Goal: Find specific page/section: Find specific page/section

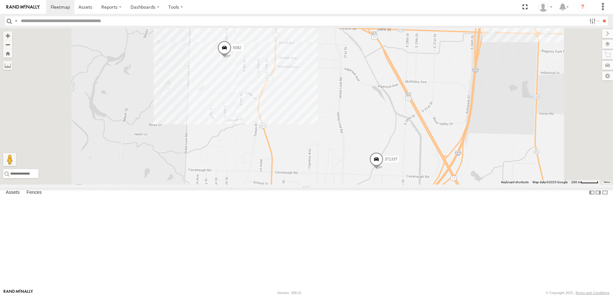
drag, startPoint x: 330, startPoint y: 180, endPoint x: 334, endPoint y: 113, distance: 66.5
click at [333, 115] on div "5216 T3204 40045T T3213 40028T 37135T 7769T 87121T T1816 37123T 37144T 7775T 37…" at bounding box center [306, 106] width 613 height 157
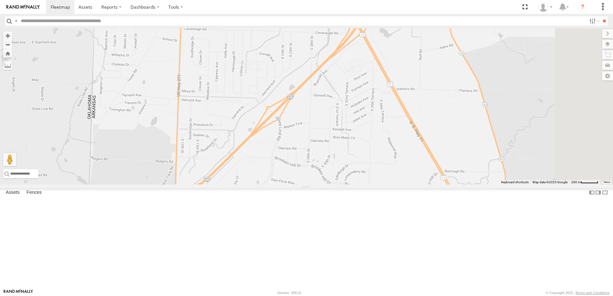
drag, startPoint x: 357, startPoint y: 190, endPoint x: 254, endPoint y: 198, distance: 102.9
click at [254, 185] on div "5216 T3204 40045T T3213 40028T 37135T 7769T 87121T T1816 37123T 37144T 7775T 37…" at bounding box center [306, 106] width 613 height 157
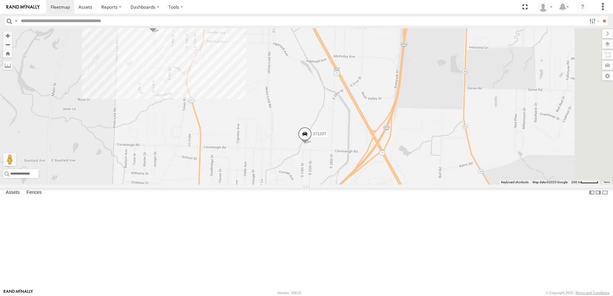
drag, startPoint x: 309, startPoint y: 143, endPoint x: 319, endPoint y: 205, distance: 63.0
click at [323, 185] on div "5216 T3204 40045T T3213 40028T 37135T 7769T 87121T T1816 37123T 37144T 7775T 37…" at bounding box center [306, 106] width 613 height 157
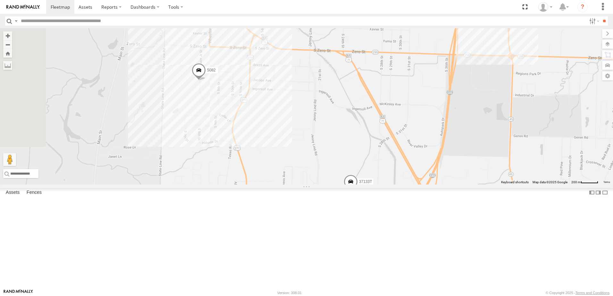
drag, startPoint x: 304, startPoint y: 138, endPoint x: 350, endPoint y: 143, distance: 46.8
click at [351, 144] on div "5216 T3204 40045T T3213 40028T 37135T 7769T 87121T T1816 37123T 37144T 7775T 37…" at bounding box center [306, 106] width 613 height 157
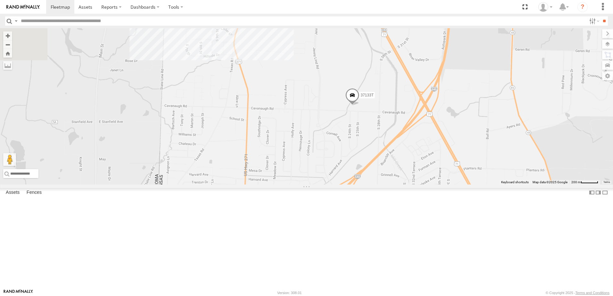
drag, startPoint x: 413, startPoint y: 174, endPoint x: 412, endPoint y: 154, distance: 20.9
click at [412, 154] on div "5216 T3204 40045T T3213 40028T 37135T 7769T 87121T T1816 37123T 37144T 7775T 37…" at bounding box center [306, 106] width 613 height 157
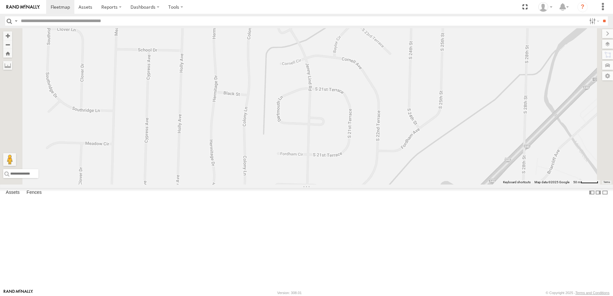
drag, startPoint x: 390, startPoint y: 227, endPoint x: 413, endPoint y: 143, distance: 87.7
click at [410, 148] on div "5216 T3204 40045T T3213 40028T 37135T 7769T 87121T T1816 37123T 37144T 7775T 37…" at bounding box center [306, 106] width 613 height 157
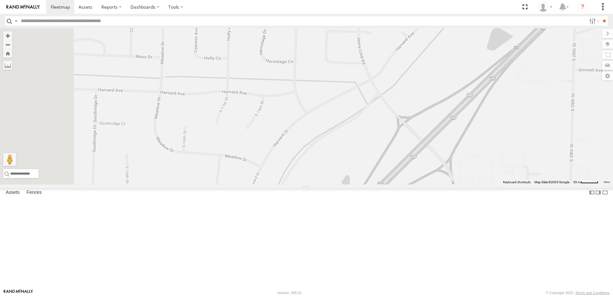
drag, startPoint x: 487, startPoint y: 210, endPoint x: 425, endPoint y: 133, distance: 98.4
click at [425, 133] on div "5216 T3204 40045T T3213 40028T 37135T 7769T 87121T T1816 37123T 37144T 7775T 37…" at bounding box center [306, 106] width 613 height 157
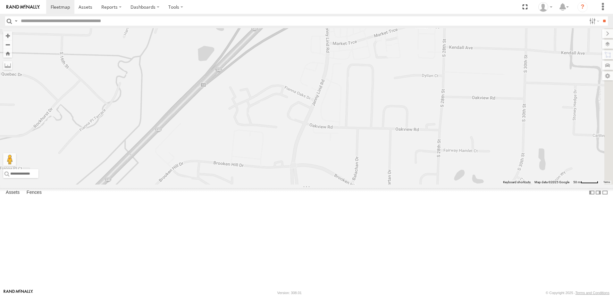
drag, startPoint x: 395, startPoint y: 197, endPoint x: 407, endPoint y: 137, distance: 61.1
click at [405, 139] on div "5216 T3204 40045T T3213 40028T 37135T 7769T 87121T T1816 37123T 37144T 7775T 37…" at bounding box center [306, 106] width 613 height 157
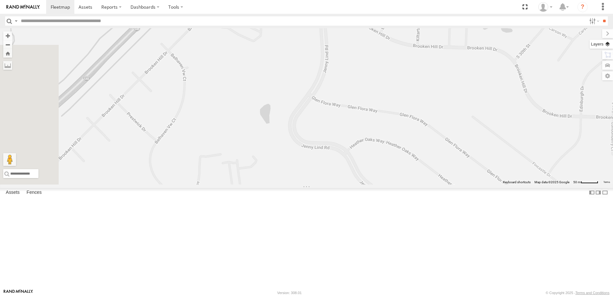
click at [609, 45] on label at bounding box center [601, 44] width 23 height 9
click at [0, 0] on span "Basemaps" at bounding box center [0, 0] width 0 height 0
click at [0, 0] on span "Satellite + Roadmap" at bounding box center [0, 0] width 0 height 0
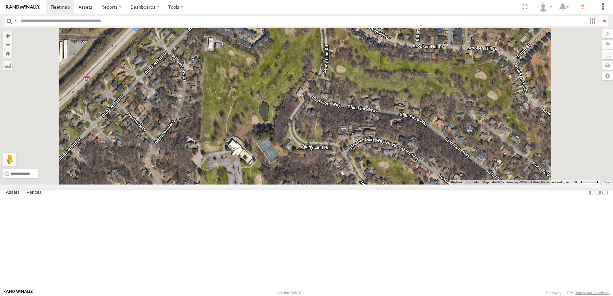
drag, startPoint x: 406, startPoint y: 209, endPoint x: 357, endPoint y: 115, distance: 106.2
click at [358, 124] on div "5216 T3204 40045T T3213 40028T 37135T 7769T 87121T T1816 37123T 37144T 7775T 37…" at bounding box center [306, 106] width 613 height 157
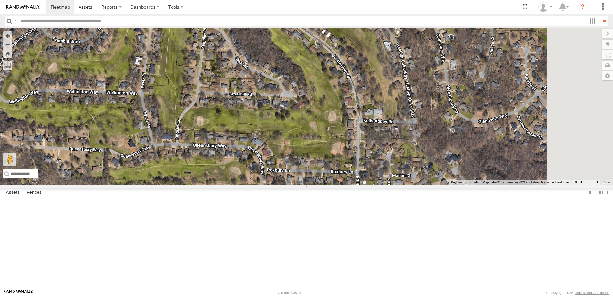
drag, startPoint x: 434, startPoint y: 174, endPoint x: 426, endPoint y: 84, distance: 90.2
click at [428, 99] on div "5216 T3204 40045T T3213 40028T 37135T 7769T 87121T T1816 37123T 37144T 7775T 37…" at bounding box center [306, 106] width 613 height 157
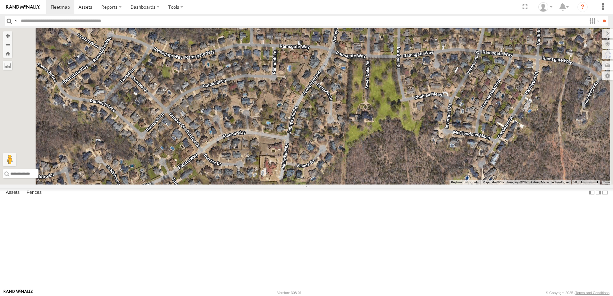
drag, startPoint x: 391, startPoint y: 177, endPoint x: 402, endPoint y: 120, distance: 58.7
click at [399, 134] on div "5216 T3204 40045T T3213 40028T 37135T 7769T 87121T T1816 37123T 37144T 7775T 37…" at bounding box center [306, 106] width 613 height 157
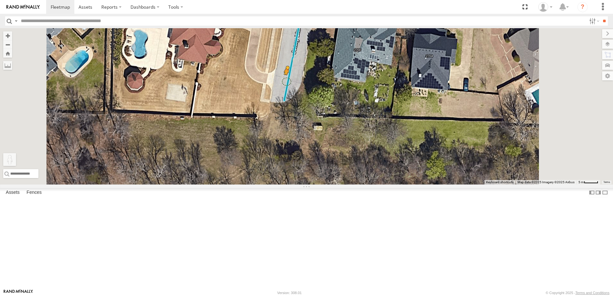
drag, startPoint x: 174, startPoint y: 265, endPoint x: 367, endPoint y: 133, distance: 233.9
click at [367, 133] on div "5216 T3204 40045T T3213 40028T 37135T 7769T 87121T T1816 37123T 37144T 7775T 37…" at bounding box center [306, 106] width 613 height 157
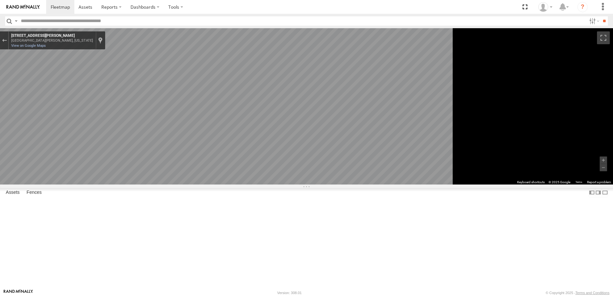
click at [613, 196] on html at bounding box center [306, 148] width 613 height 296
click at [535, 185] on div "To navigate the map with touch gestures double-tap and hold your finger on the …" at bounding box center [306, 106] width 613 height 157
click at [560, 185] on div "To navigate the map with touch gestures double-tap and hold your finger on the …" at bounding box center [306, 106] width 613 height 157
click at [77, 168] on main "To navigate the map with touch gestures double-tap and hold your finger on the …" at bounding box center [306, 158] width 613 height 261
click at [93, 165] on main "To navigate the map with touch gestures double-tap and hold your finger on the …" at bounding box center [306, 158] width 613 height 261
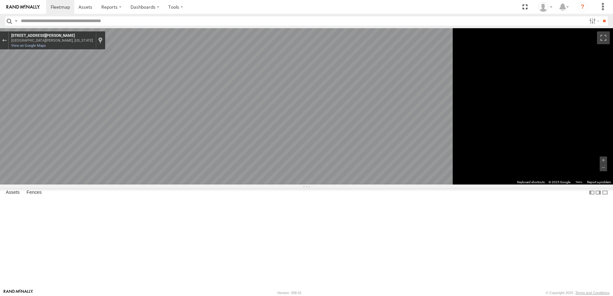
click at [145, 126] on main "To navigate the map with touch gestures double-tap and hold your finger on the …" at bounding box center [306, 158] width 613 height 261
click at [17, 206] on main "To navigate the map with touch gestures double-tap and hold your finger on the …" at bounding box center [306, 158] width 613 height 261
click at [443, 112] on div "To navigate the map with touch gestures double-tap and hold your finger on the …" at bounding box center [306, 106] width 613 height 157
click at [7, 40] on div "Exit the Street View" at bounding box center [4, 40] width 5 height 4
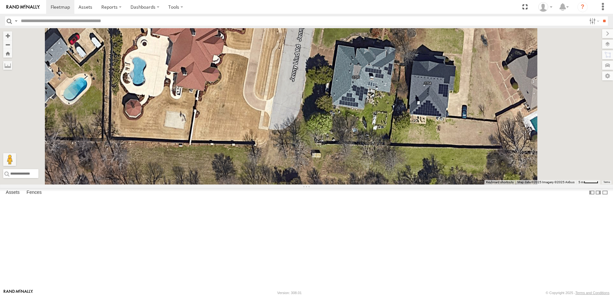
drag, startPoint x: 355, startPoint y: 151, endPoint x: 352, endPoint y: 174, distance: 22.9
click at [352, 174] on div "Loading..." at bounding box center [306, 106] width 613 height 157
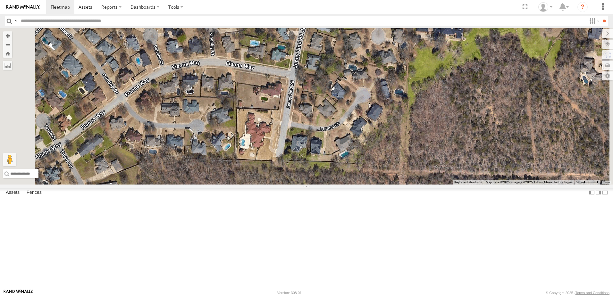
drag, startPoint x: 357, startPoint y: 136, endPoint x: 361, endPoint y: 163, distance: 26.7
click at [361, 163] on div "Loading..." at bounding box center [306, 106] width 613 height 157
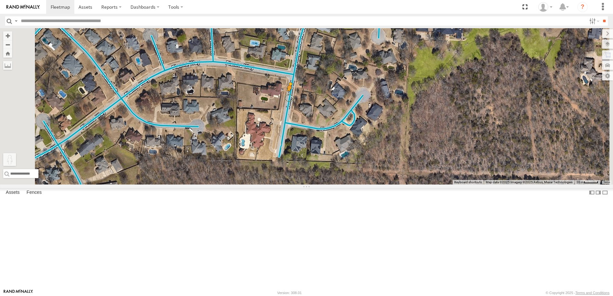
drag, startPoint x: 174, startPoint y: 263, endPoint x: 370, endPoint y: 148, distance: 226.7
click at [370, 148] on div "To activate drag with keyboard, press Alt + Enter. Once in keyboard drag state,…" at bounding box center [306, 106] width 613 height 157
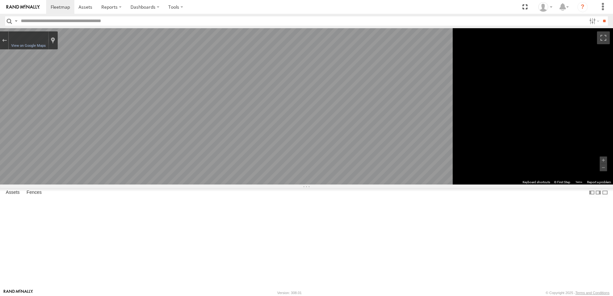
click at [542, 136] on div "To navigate the map with touch gestures double-tap and hold your finger on the …" at bounding box center [306, 106] width 613 height 157
click at [549, 185] on div "To navigate the map with touch gestures double-tap and hold your finger on the …" at bounding box center [306, 106] width 613 height 157
click at [7, 41] on div "Exit the Street View" at bounding box center [4, 40] width 5 height 4
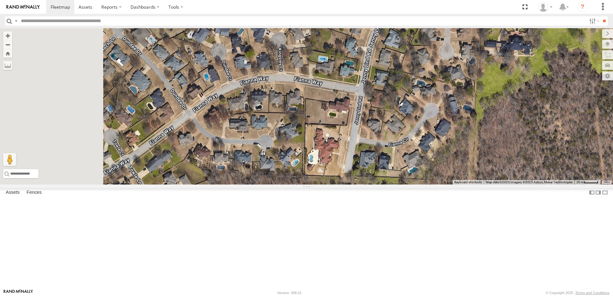
drag, startPoint x: 357, startPoint y: 160, endPoint x: 426, endPoint y: 176, distance: 71.1
click at [426, 176] on div "Loading..." at bounding box center [306, 106] width 613 height 157
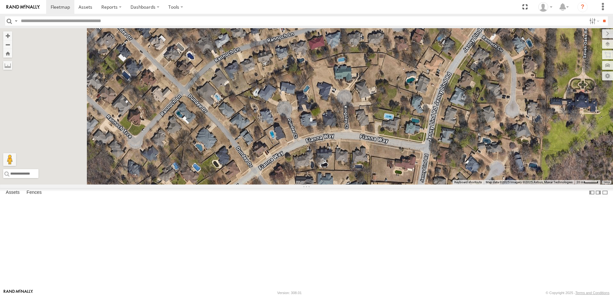
drag, startPoint x: 350, startPoint y: 138, endPoint x: 448, endPoint y: 171, distance: 104.2
click at [446, 174] on div "Loading..." at bounding box center [306, 106] width 613 height 157
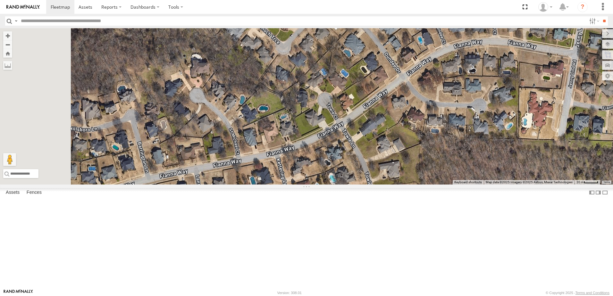
drag, startPoint x: 329, startPoint y: 199, endPoint x: 404, endPoint y: 165, distance: 82.1
click at [404, 165] on div "Loading..." at bounding box center [306, 106] width 613 height 157
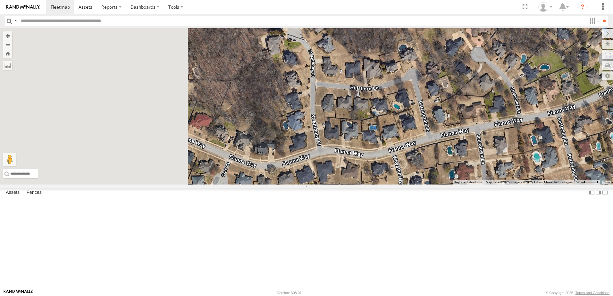
drag, startPoint x: 291, startPoint y: 178, endPoint x: 454, endPoint y: 198, distance: 163.9
click at [454, 185] on div "Loading..." at bounding box center [306, 106] width 613 height 157
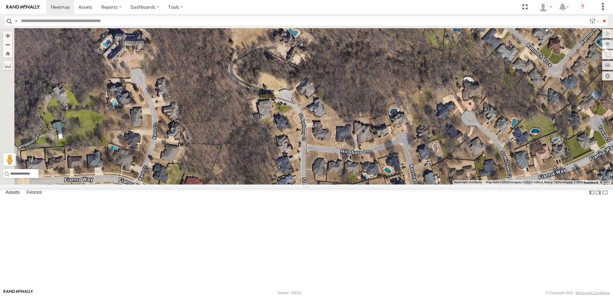
drag, startPoint x: 386, startPoint y: 122, endPoint x: 373, endPoint y: 187, distance: 66.0
click at [373, 185] on div "Loading..." at bounding box center [306, 106] width 613 height 157
click at [366, 149] on div "Loading..." at bounding box center [306, 106] width 613 height 157
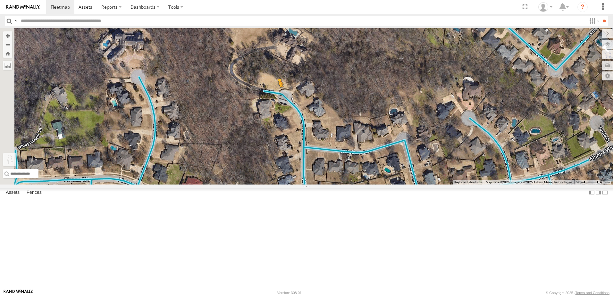
drag, startPoint x: 173, startPoint y: 265, endPoint x: 359, endPoint y: 146, distance: 220.8
click at [359, 146] on div "To activate drag with keyboard, press Alt + Enter. Once in keyboard drag state,…" at bounding box center [306, 106] width 613 height 157
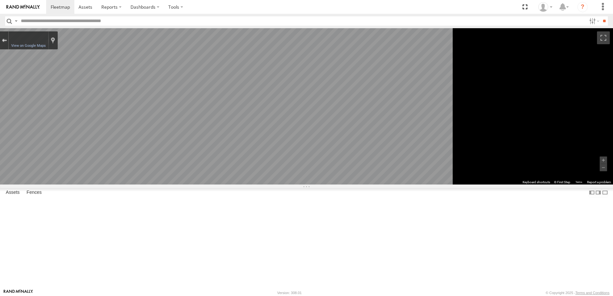
click at [7, 42] on div "Exit the Street View" at bounding box center [4, 40] width 5 height 4
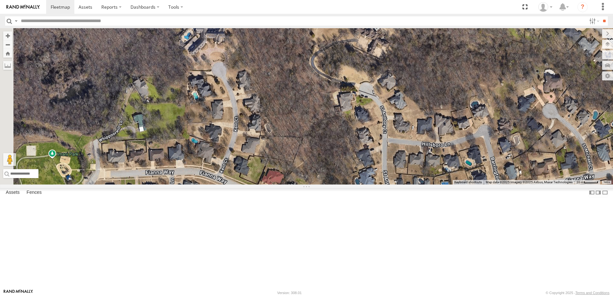
drag, startPoint x: 311, startPoint y: 181, endPoint x: 393, endPoint y: 174, distance: 82.1
click at [393, 174] on div "Loading..." at bounding box center [306, 106] width 613 height 157
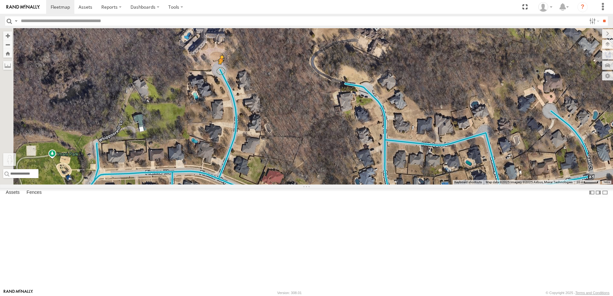
drag, startPoint x: 174, startPoint y: 259, endPoint x: 301, endPoint y: 123, distance: 186.5
click at [301, 123] on div "To activate drag with keyboard, press Alt + Enter. Once in keyboard drag state,…" at bounding box center [306, 106] width 613 height 157
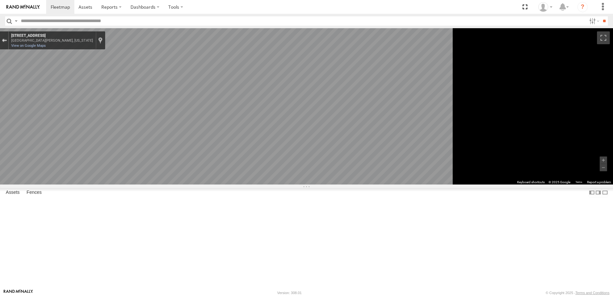
click at [7, 41] on div "Exit the Street View" at bounding box center [4, 40] width 5 height 4
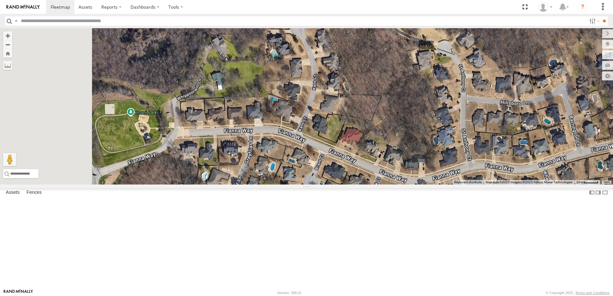
drag, startPoint x: 258, startPoint y: 168, endPoint x: 350, endPoint y: 117, distance: 105.4
click at [343, 119] on div "Loading..." at bounding box center [306, 106] width 613 height 157
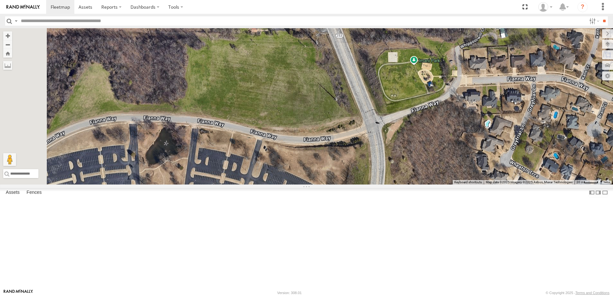
drag, startPoint x: 273, startPoint y: 199, endPoint x: 526, endPoint y: 177, distance: 253.7
click at [526, 177] on div "Loading..." at bounding box center [306, 106] width 613 height 157
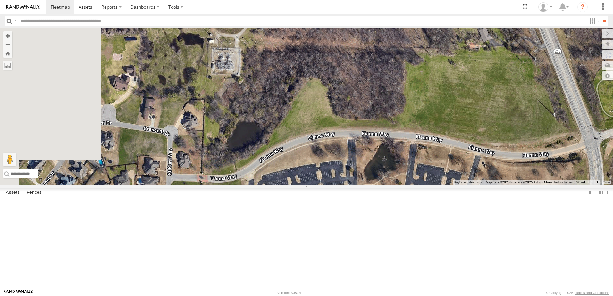
drag, startPoint x: 264, startPoint y: 153, endPoint x: 486, endPoint y: 168, distance: 222.5
click at [486, 168] on div "Loading..." at bounding box center [306, 106] width 613 height 157
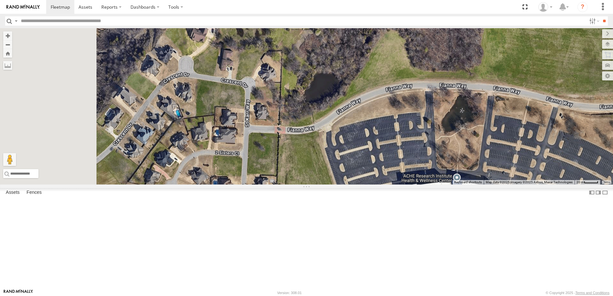
drag, startPoint x: 311, startPoint y: 196, endPoint x: 382, endPoint y: 152, distance: 82.7
click at [381, 153] on div "Loading..." at bounding box center [306, 106] width 613 height 157
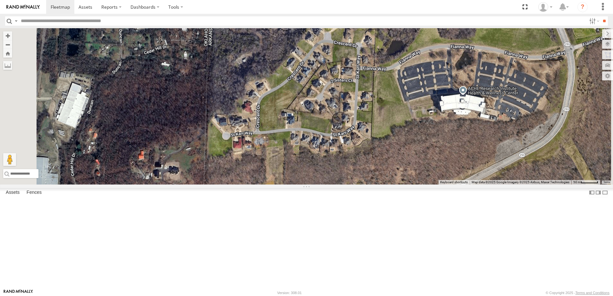
drag, startPoint x: 287, startPoint y: 197, endPoint x: 365, endPoint y: 149, distance: 91.3
click at [365, 149] on div "Loading..." at bounding box center [306, 106] width 613 height 157
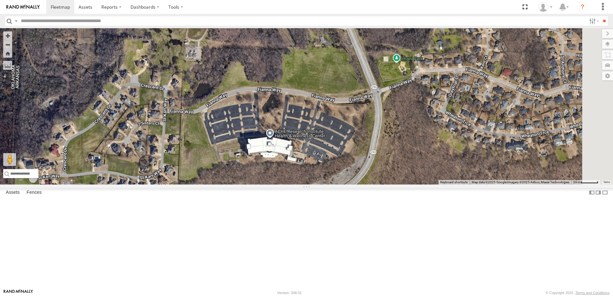
drag, startPoint x: 360, startPoint y: 158, endPoint x: 124, endPoint y: 183, distance: 237.6
click at [125, 184] on main "To navigate the map with touch gestures double-tap and hold your finger on the …" at bounding box center [306, 158] width 613 height 261
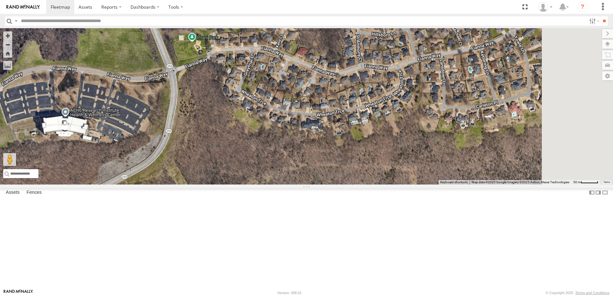
drag, startPoint x: 426, startPoint y: 140, endPoint x: 297, endPoint y: 153, distance: 129.0
click at [297, 154] on div "Loading..." at bounding box center [306, 106] width 613 height 157
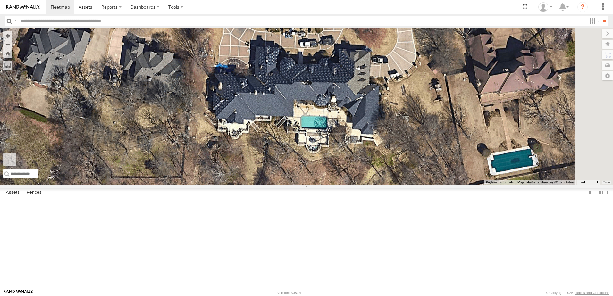
drag, startPoint x: 174, startPoint y: 263, endPoint x: 369, endPoint y: 64, distance: 278.5
click at [369, 64] on div "To activate drag with keyboard, press Alt + Enter. Once in keyboard drag state,…" at bounding box center [306, 106] width 613 height 157
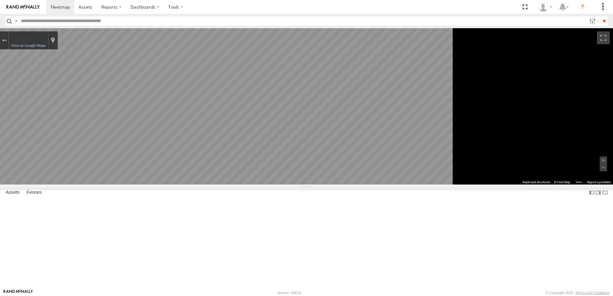
click at [570, 185] on div "To navigate the map with touch gestures double-tap and hold your finger on the …" at bounding box center [306, 106] width 613 height 157
click at [7, 41] on div "Exit the Street View" at bounding box center [4, 40] width 5 height 4
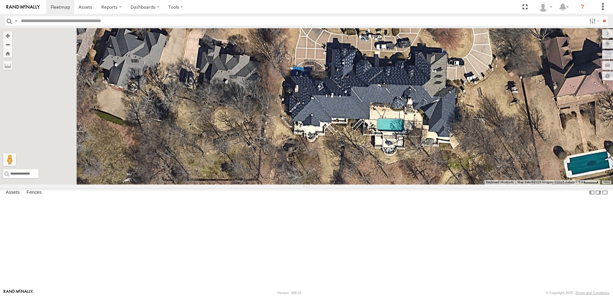
drag, startPoint x: 327, startPoint y: 199, endPoint x: 371, endPoint y: 204, distance: 44.5
click at [372, 185] on div "Loading..." at bounding box center [306, 106] width 613 height 157
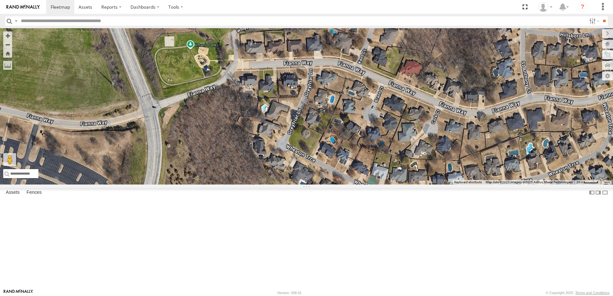
drag, startPoint x: 236, startPoint y: 179, endPoint x: 375, endPoint y: 260, distance: 161.1
click at [376, 185] on div "Loading..." at bounding box center [306, 106] width 613 height 157
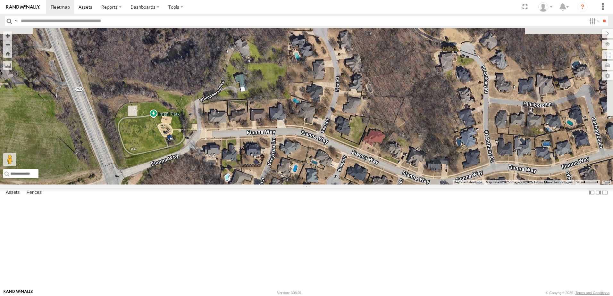
drag, startPoint x: 323, startPoint y: 153, endPoint x: 272, endPoint y: 250, distance: 109.6
click at [272, 185] on div "Loading..." at bounding box center [306, 106] width 613 height 157
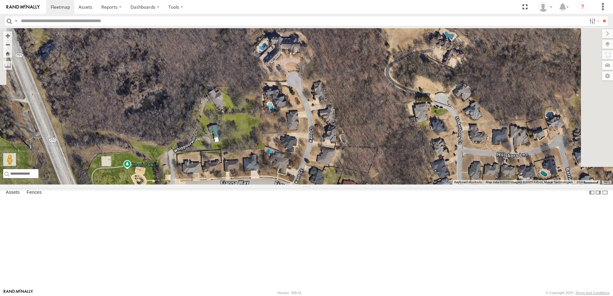
drag, startPoint x: 348, startPoint y: 148, endPoint x: 336, endPoint y: 173, distance: 26.5
click at [336, 173] on div "Loading..." at bounding box center [306, 106] width 613 height 157
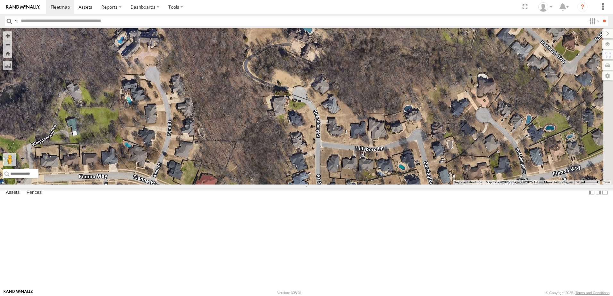
drag, startPoint x: 444, startPoint y: 166, endPoint x: 325, endPoint y: 245, distance: 143.5
click at [324, 185] on div "Loading..." at bounding box center [306, 106] width 613 height 157
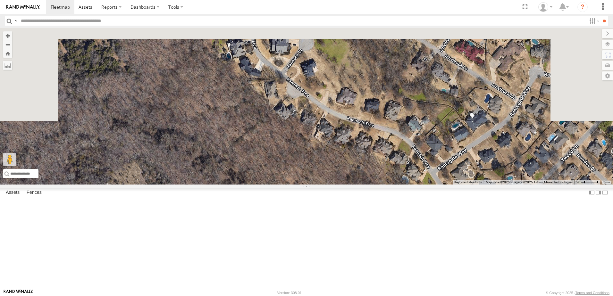
drag, startPoint x: 326, startPoint y: 146, endPoint x: 331, endPoint y: 243, distance: 97.3
click at [331, 185] on div "Loading..." at bounding box center [306, 106] width 613 height 157
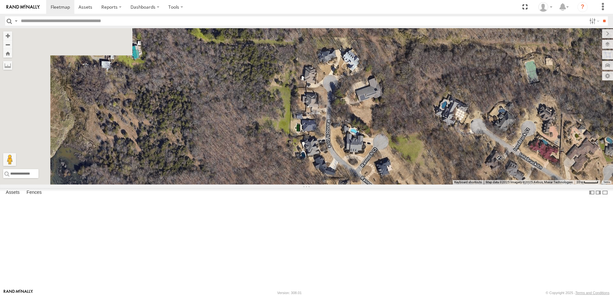
drag, startPoint x: 312, startPoint y: 173, endPoint x: 374, endPoint y: 246, distance: 95.4
click at [374, 185] on div "Loading..." at bounding box center [306, 106] width 613 height 157
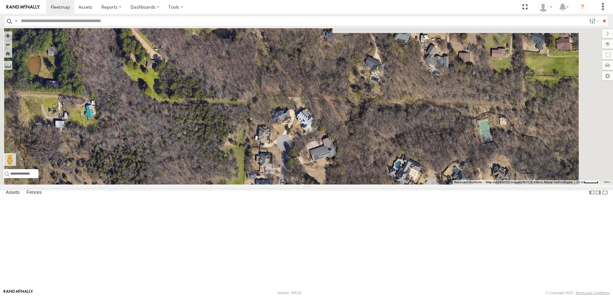
drag, startPoint x: 333, startPoint y: 174, endPoint x: 288, endPoint y: 229, distance: 71.0
click at [288, 185] on div "Loading..." at bounding box center [306, 106] width 613 height 157
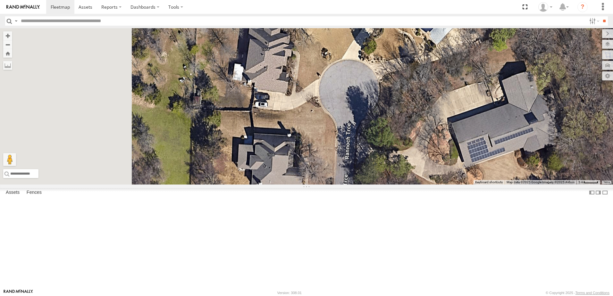
drag, startPoint x: 345, startPoint y: 194, endPoint x: 428, endPoint y: 134, distance: 103.2
click at [428, 134] on div "Loading..." at bounding box center [306, 106] width 613 height 157
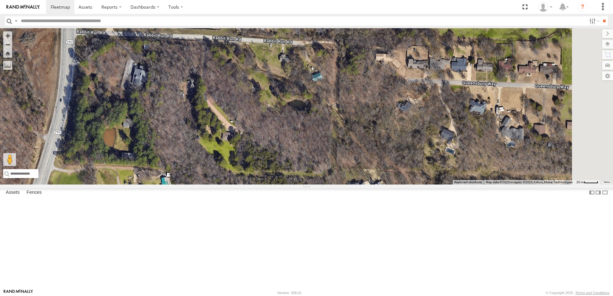
drag, startPoint x: 279, startPoint y: 174, endPoint x: 273, endPoint y: 199, distance: 24.9
click at [274, 185] on div "Loading..." at bounding box center [306, 106] width 613 height 157
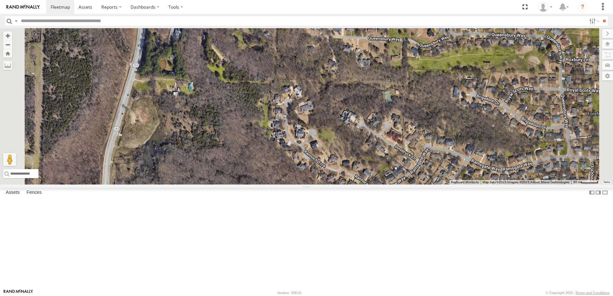
drag, startPoint x: 379, startPoint y: 240, endPoint x: 317, endPoint y: 189, distance: 80.4
click at [318, 185] on div "Loading..." at bounding box center [306, 106] width 613 height 157
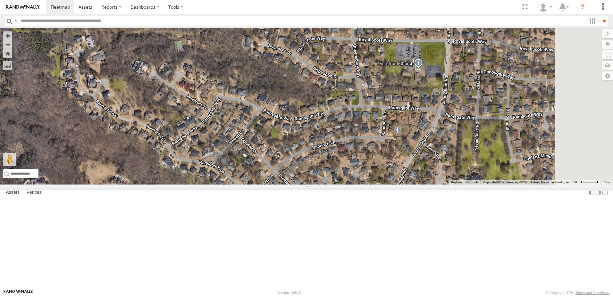
drag, startPoint x: 399, startPoint y: 216, endPoint x: 323, endPoint y: 226, distance: 76.9
click at [304, 185] on div "Loading..." at bounding box center [306, 106] width 613 height 157
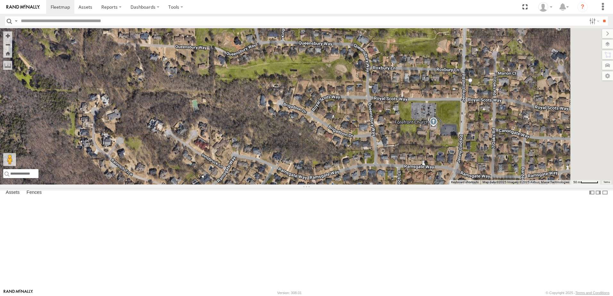
drag, startPoint x: 309, startPoint y: 112, endPoint x: 302, endPoint y: 130, distance: 18.8
click at [307, 136] on div "Loading..." at bounding box center [306, 106] width 613 height 157
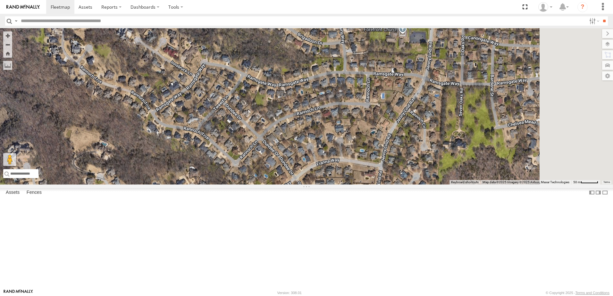
drag, startPoint x: 467, startPoint y: 178, endPoint x: 467, endPoint y: 135, distance: 42.3
click at [467, 137] on div "Loading..." at bounding box center [306, 106] width 613 height 157
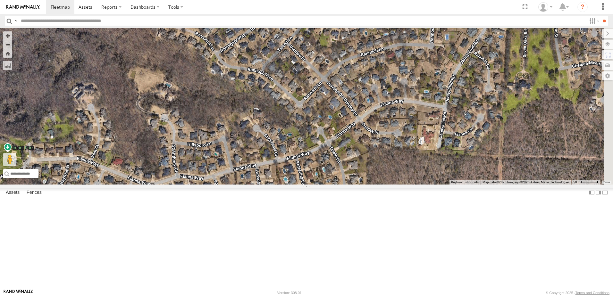
drag, startPoint x: 368, startPoint y: 198, endPoint x: 425, endPoint y: 161, distance: 68.4
click at [428, 159] on div "Loading..." at bounding box center [306, 106] width 613 height 157
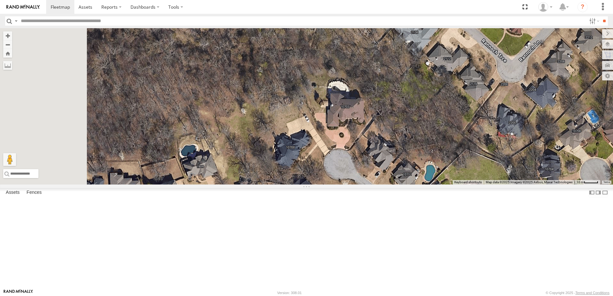
drag, startPoint x: 335, startPoint y: 126, endPoint x: 465, endPoint y: 155, distance: 132.7
click at [465, 154] on div "Loading..." at bounding box center [306, 106] width 613 height 157
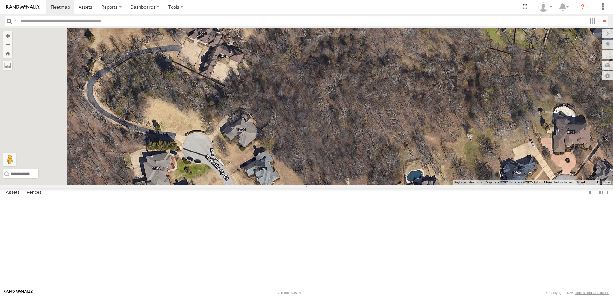
drag, startPoint x: 376, startPoint y: 165, endPoint x: 438, endPoint y: 168, distance: 62.0
click at [438, 168] on div "Loading..." at bounding box center [306, 106] width 613 height 157
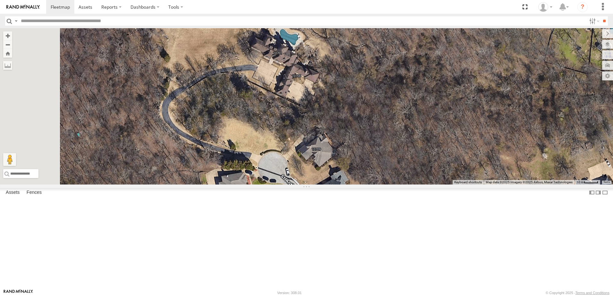
drag, startPoint x: 378, startPoint y: 153, endPoint x: 451, endPoint y: 172, distance: 75.5
click at [451, 172] on div "Loading..." at bounding box center [306, 106] width 613 height 157
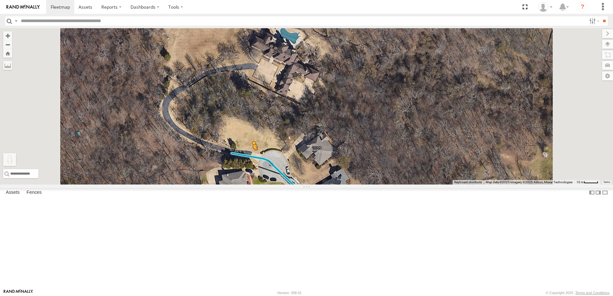
drag, startPoint x: 174, startPoint y: 264, endPoint x: 333, endPoint y: 209, distance: 168.3
click at [333, 185] on div "To activate drag with keyboard, press Alt + Enter. Once in keyboard drag state,…" at bounding box center [306, 106] width 613 height 157
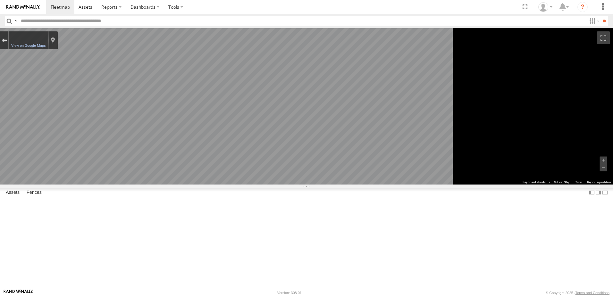
click at [7, 41] on div "Exit the Street View" at bounding box center [4, 40] width 5 height 4
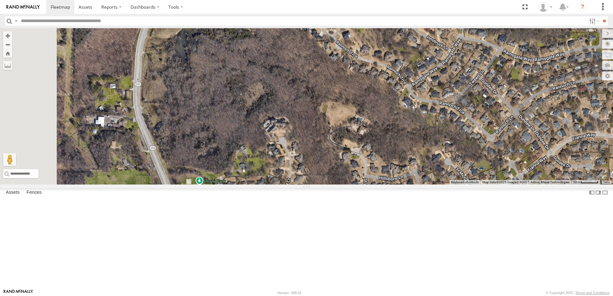
drag, startPoint x: 301, startPoint y: 225, endPoint x: 410, endPoint y: 214, distance: 109.6
click at [410, 185] on div "Loading..." at bounding box center [306, 106] width 613 height 157
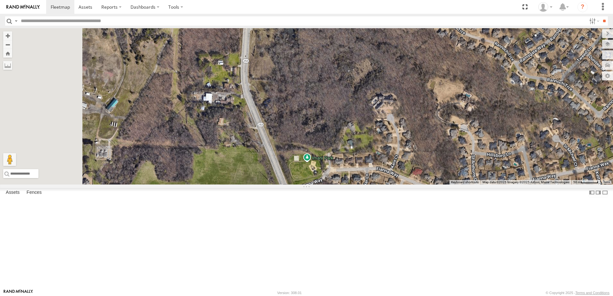
drag, startPoint x: 281, startPoint y: 177, endPoint x: 433, endPoint y: 124, distance: 161.0
click at [419, 131] on div "Loading..." at bounding box center [306, 106] width 613 height 157
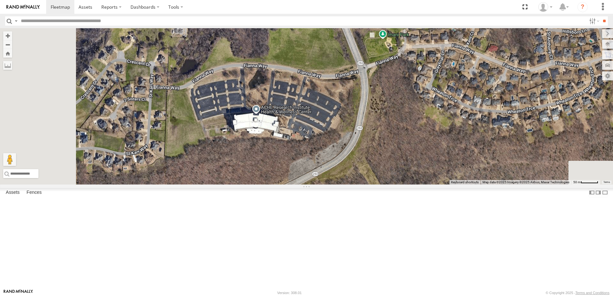
drag, startPoint x: 359, startPoint y: 276, endPoint x: 371, endPoint y: 193, distance: 83.4
click at [366, 185] on div "Loading..." at bounding box center [306, 106] width 613 height 157
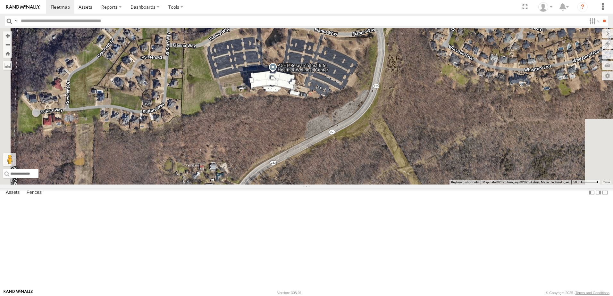
drag, startPoint x: 386, startPoint y: 248, endPoint x: 381, endPoint y: 191, distance: 57.7
click at [381, 185] on div "Loading..." at bounding box center [306, 106] width 613 height 157
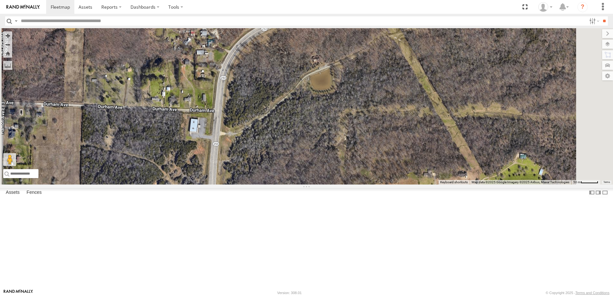
drag, startPoint x: 392, startPoint y: 214, endPoint x: 393, endPoint y: 181, distance: 33.7
click at [393, 185] on div "Loading..." at bounding box center [306, 106] width 613 height 157
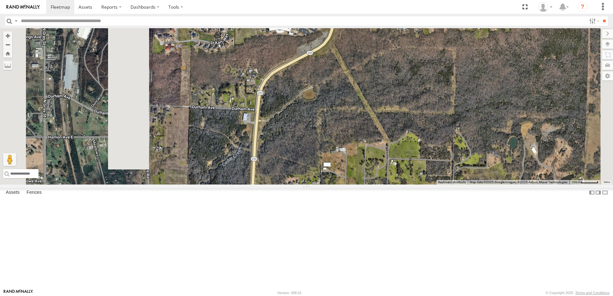
drag, startPoint x: 373, startPoint y: 238, endPoint x: 379, endPoint y: 178, distance: 60.6
click at [379, 180] on div "Loading..." at bounding box center [306, 106] width 613 height 157
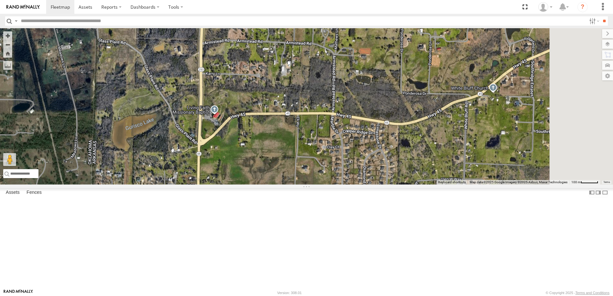
drag, startPoint x: 382, startPoint y: 201, endPoint x: 309, endPoint y: 205, distance: 72.6
click at [309, 185] on div "Loading..." at bounding box center [306, 106] width 613 height 157
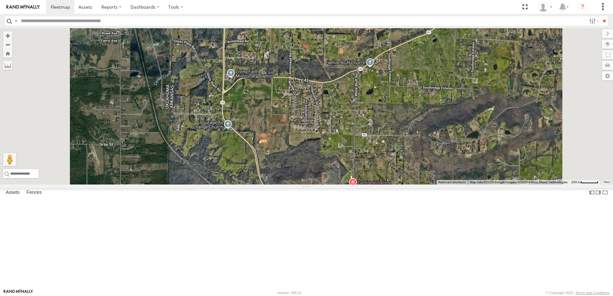
drag, startPoint x: 355, startPoint y: 235, endPoint x: 362, endPoint y: 167, distance: 68.0
click at [363, 171] on div "Loading..." at bounding box center [306, 106] width 613 height 157
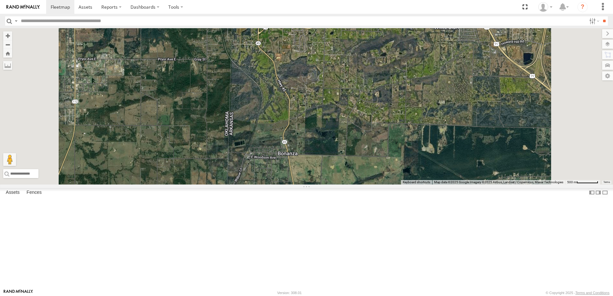
drag, startPoint x: 360, startPoint y: 223, endPoint x: 355, endPoint y: 163, distance: 59.6
click at [356, 165] on div "3 Loading..." at bounding box center [306, 106] width 613 height 157
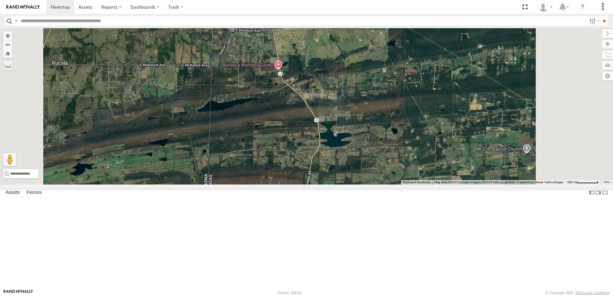
drag, startPoint x: 417, startPoint y: 235, endPoint x: 413, endPoint y: 155, distance: 80.3
click at [413, 155] on div "3 Loading..." at bounding box center [306, 106] width 613 height 157
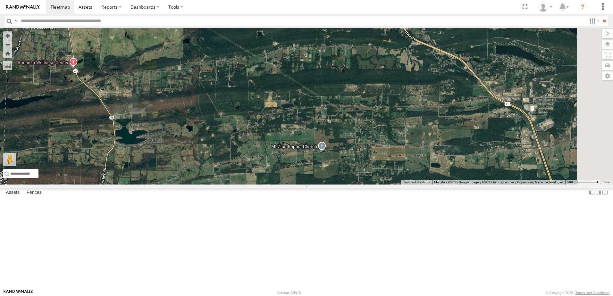
drag, startPoint x: 423, startPoint y: 202, endPoint x: 220, endPoint y: 238, distance: 206.1
click at [221, 185] on div "3 Loading..." at bounding box center [306, 106] width 613 height 157
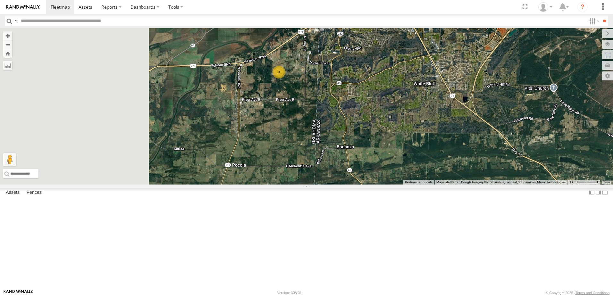
drag, startPoint x: 305, startPoint y: 154, endPoint x: 502, endPoint y: 210, distance: 204.5
click at [511, 185] on div "3 Loading..." at bounding box center [306, 106] width 613 height 157
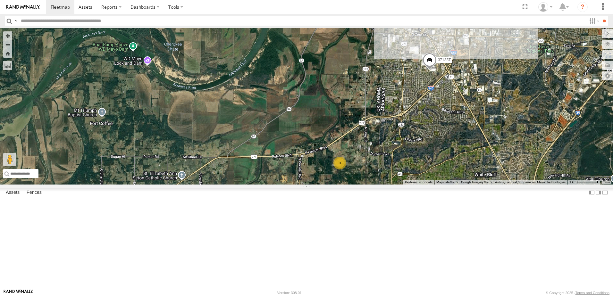
drag, startPoint x: 343, startPoint y: 166, endPoint x: 393, endPoint y: 264, distance: 109.9
click at [394, 185] on div "3 37133T Loading..." at bounding box center [306, 106] width 613 height 157
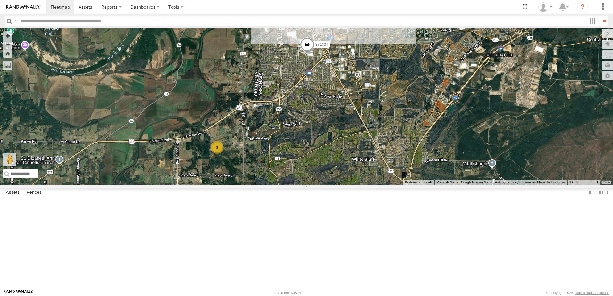
drag, startPoint x: 389, startPoint y: 166, endPoint x: 272, endPoint y: 131, distance: 122.4
click at [272, 133] on div "3 37133T 31 5082 Loading..." at bounding box center [306, 106] width 613 height 157
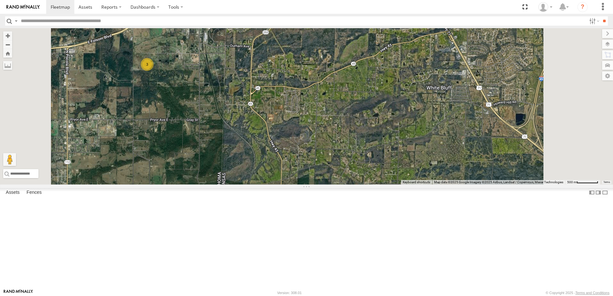
drag, startPoint x: 342, startPoint y: 225, endPoint x: 342, endPoint y: 150, distance: 75.7
click at [342, 156] on div "37133T 5082 3 Loading..." at bounding box center [306, 106] width 613 height 157
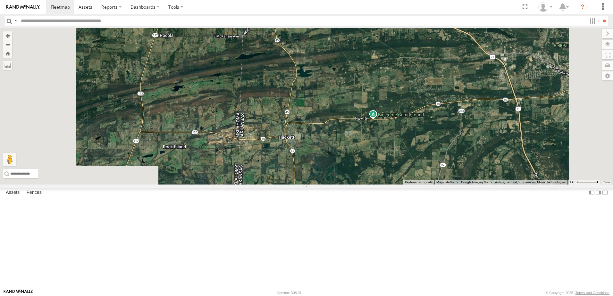
drag, startPoint x: 351, startPoint y: 200, endPoint x: 351, endPoint y: 148, distance: 52.0
click at [351, 151] on div "37133T 5082 3 Loading..." at bounding box center [306, 106] width 613 height 157
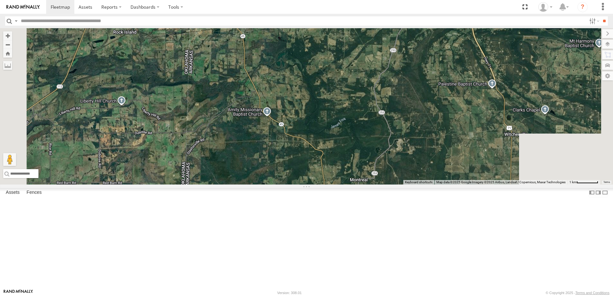
drag, startPoint x: 361, startPoint y: 171, endPoint x: 318, endPoint y: 148, distance: 48.2
click at [313, 130] on div "37133T 5082 3 Loading..." at bounding box center [306, 106] width 613 height 157
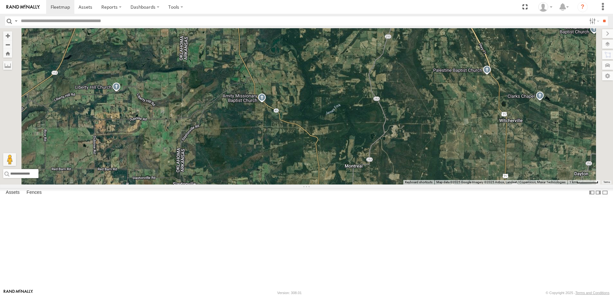
drag, startPoint x: 375, startPoint y: 213, endPoint x: 323, endPoint y: 145, distance: 85.1
click at [323, 145] on div "37133T 5082 3 Loading..." at bounding box center [306, 106] width 613 height 157
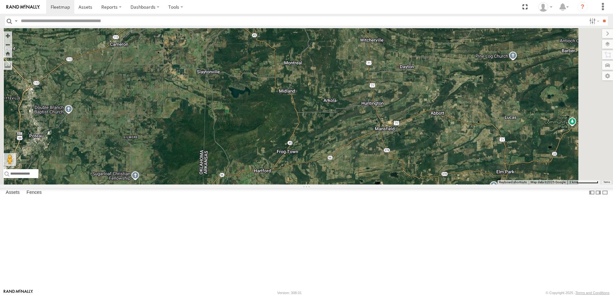
drag, startPoint x: 405, startPoint y: 178, endPoint x: 428, endPoint y: 104, distance: 78.0
click at [428, 104] on div "37133T 5082 Loading..." at bounding box center [306, 106] width 613 height 157
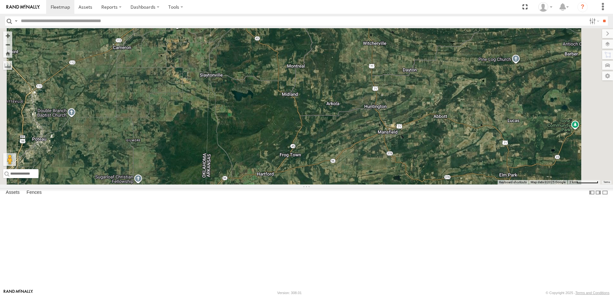
drag, startPoint x: 415, startPoint y: 192, endPoint x: 411, endPoint y: 228, distance: 36.8
click at [411, 185] on div "37133T 5082 Loading..." at bounding box center [306, 106] width 613 height 157
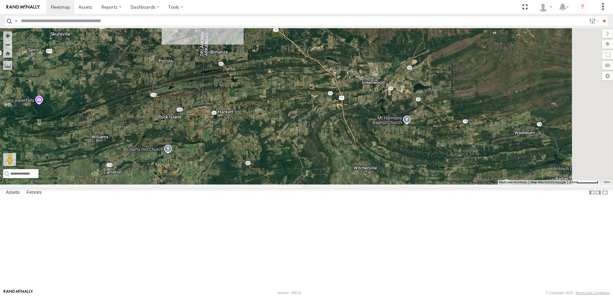
drag, startPoint x: 410, startPoint y: 130, endPoint x: 401, endPoint y: 251, distance: 121.6
click at [402, 185] on div "37133T 5082 Loading..." at bounding box center [306, 106] width 613 height 157
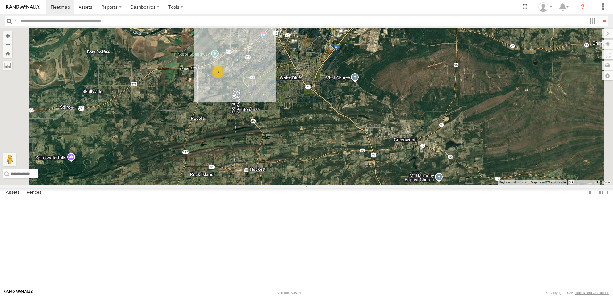
drag, startPoint x: 366, startPoint y: 168, endPoint x: 400, endPoint y: 227, distance: 68.2
click at [400, 185] on div "37133T 5082 3 Loading..." at bounding box center [306, 106] width 613 height 157
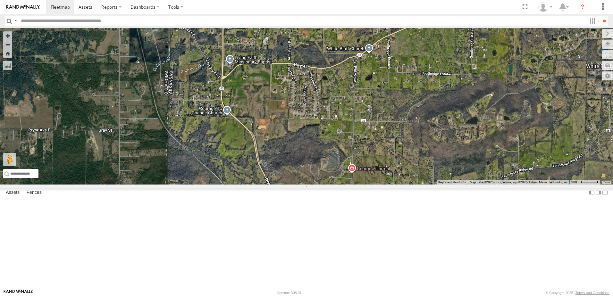
drag, startPoint x: 388, startPoint y: 212, endPoint x: 429, endPoint y: 263, distance: 65.0
click at [430, 185] on div "37133T Loading..." at bounding box center [306, 106] width 613 height 157
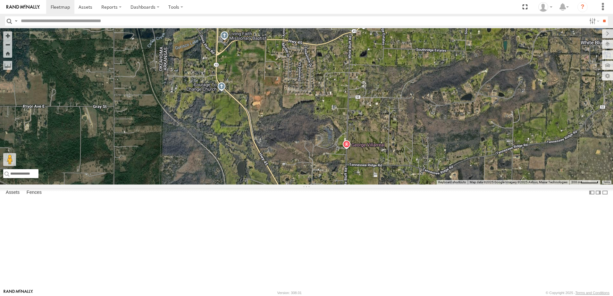
drag, startPoint x: 400, startPoint y: 228, endPoint x: 391, endPoint y: 143, distance: 85.5
click at [394, 153] on div "37133T Loading..." at bounding box center [306, 106] width 613 height 157
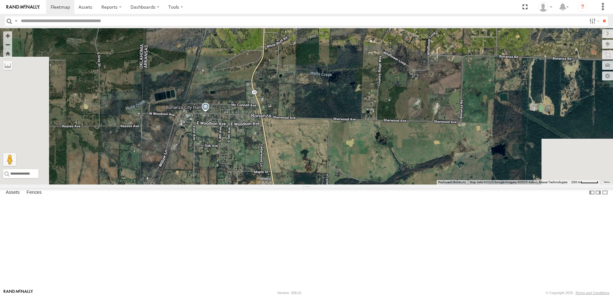
drag, startPoint x: 413, startPoint y: 225, endPoint x: 397, endPoint y: 149, distance: 77.4
click at [401, 163] on div "37133T Loading..." at bounding box center [306, 106] width 613 height 157
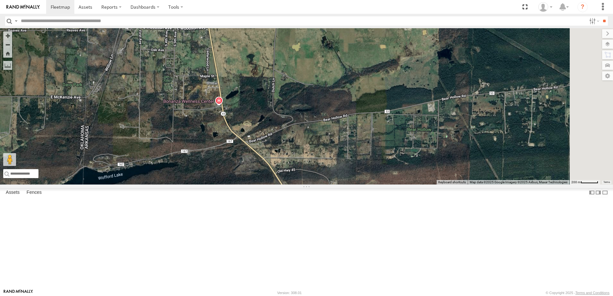
drag, startPoint x: 418, startPoint y: 210, endPoint x: 380, endPoint y: 157, distance: 65.5
click at [381, 158] on div "37133T Loading..." at bounding box center [306, 106] width 613 height 157
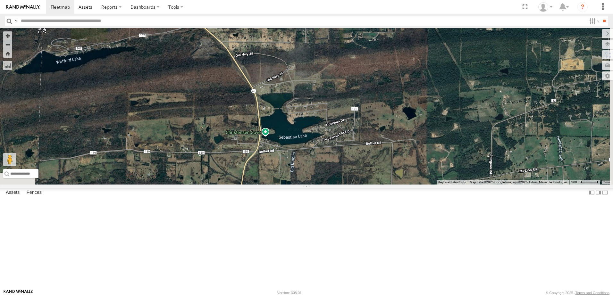
drag, startPoint x: 417, startPoint y: 233, endPoint x: 417, endPoint y: 182, distance: 50.0
click at [417, 182] on div "37133T Loading..." at bounding box center [306, 106] width 613 height 157
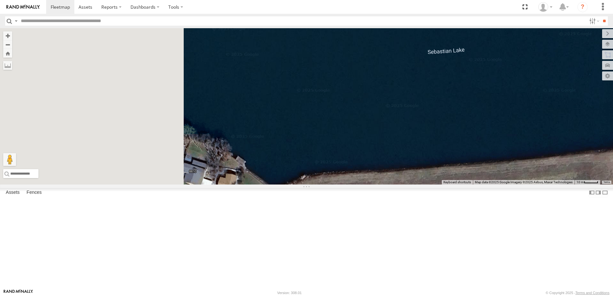
drag, startPoint x: 294, startPoint y: 255, endPoint x: 511, endPoint y: 229, distance: 218.1
click at [484, 185] on div "37133T Loading..." at bounding box center [306, 106] width 613 height 157
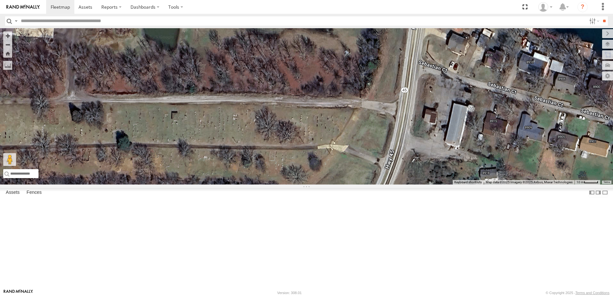
drag, startPoint x: 503, startPoint y: 194, endPoint x: 281, endPoint y: 203, distance: 221.5
click at [301, 185] on div "37133T Loading..." at bounding box center [306, 106] width 613 height 157
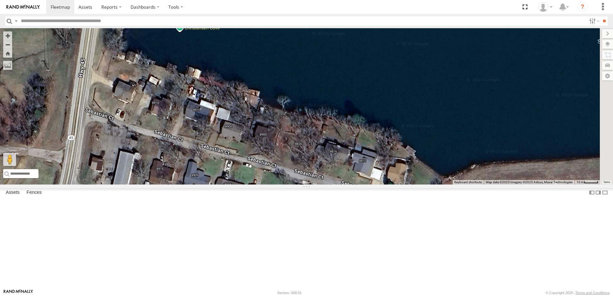
drag, startPoint x: 361, startPoint y: 219, endPoint x: 349, endPoint y: 263, distance: 45.6
click at [349, 185] on div "37133T Loading..." at bounding box center [306, 106] width 613 height 157
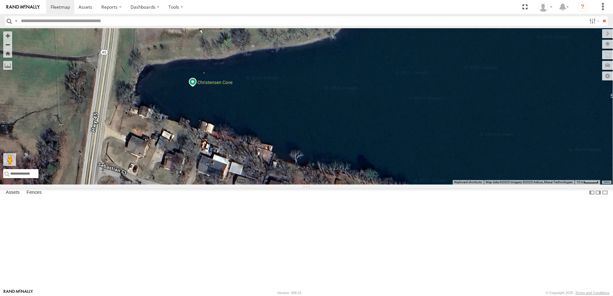
drag, startPoint x: 390, startPoint y: 202, endPoint x: 379, endPoint y: 282, distance: 80.4
click at [381, 185] on div "37133T Loading..." at bounding box center [306, 106] width 613 height 157
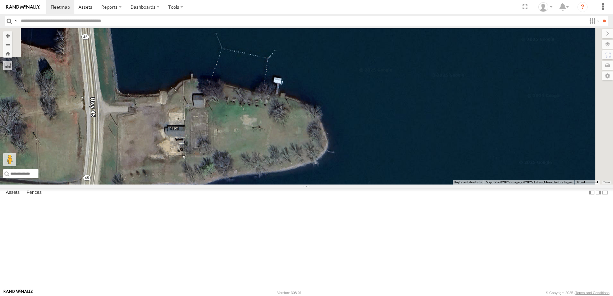
drag, startPoint x: 317, startPoint y: 111, endPoint x: 304, endPoint y: 228, distance: 117.4
click at [307, 185] on div "37133T Loading..." at bounding box center [306, 106] width 613 height 157
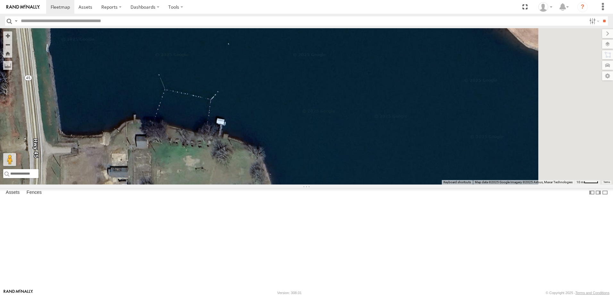
drag
click at [367, 185] on div "37133T Loading..." at bounding box center [306, 106] width 613 height 157
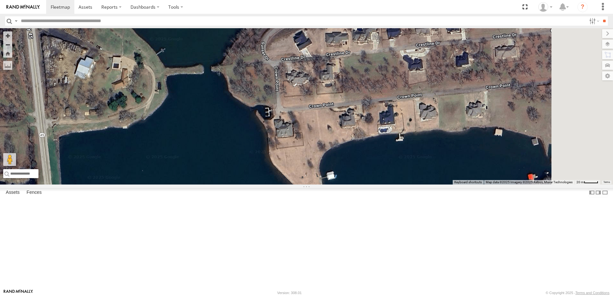
click at [223, 171] on div "37133T Loading..." at bounding box center [306, 106] width 613 height 157
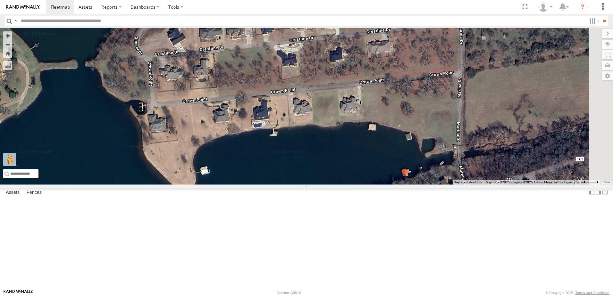
drag, startPoint x: 413, startPoint y: 193, endPoint x: 288, endPoint y: 186, distance: 125.2
click at [288, 185] on div "37133T Loading..." at bounding box center [306, 106] width 613 height 157
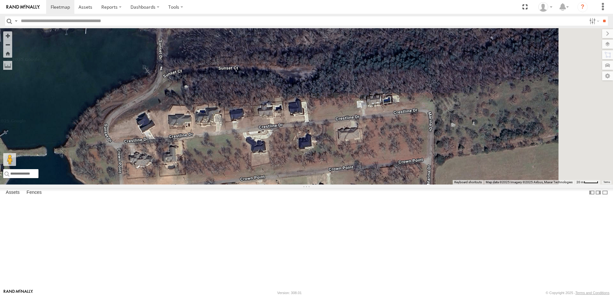
drag, startPoint x: 312, startPoint y: 134, endPoint x: 214, endPoint y: 198, distance: 116.7
click at [214, 185] on div "37133T Loading..." at bounding box center [306, 106] width 613 height 157
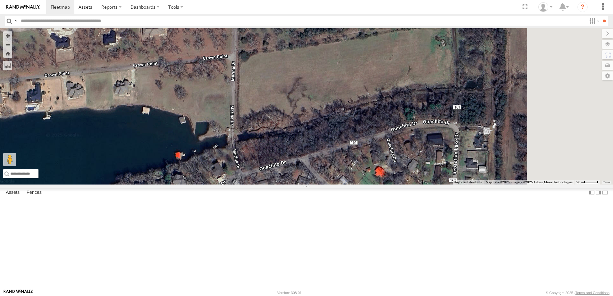
drag, startPoint x: 348, startPoint y: 181, endPoint x: 300, endPoint y: 137, distance: 64.9
click at [300, 138] on div "37133T Loading..." at bounding box center [306, 106] width 613 height 157
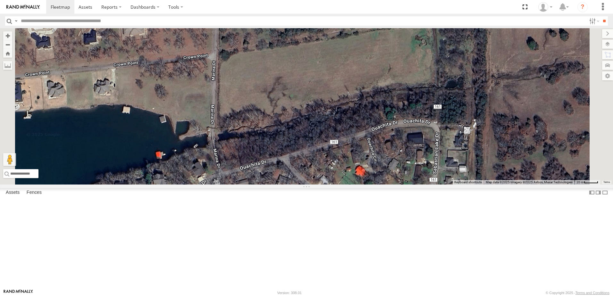
drag, startPoint x: 396, startPoint y: 199, endPoint x: 357, endPoint y: 220, distance: 44.3
click at [357, 185] on div "37133T Loading..." at bounding box center [306, 106] width 613 height 157
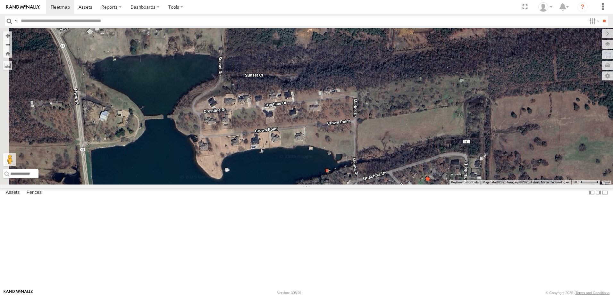
drag, startPoint x: 340, startPoint y: 150, endPoint x: 475, endPoint y: 148, distance: 134.7
click at [475, 148] on div "37133T Loading..." at bounding box center [306, 106] width 613 height 157
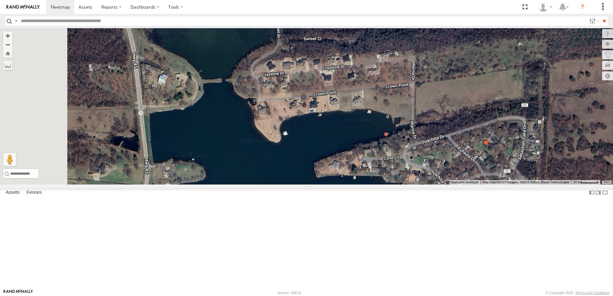
drag, startPoint x: 363, startPoint y: 182, endPoint x: 424, endPoint y: 143, distance: 71.5
click at [424, 143] on div "37133T Loading..." at bounding box center [306, 106] width 613 height 157
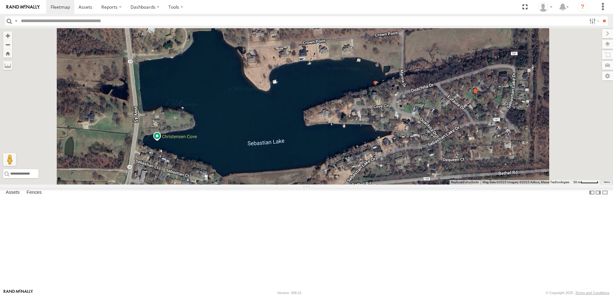
drag, startPoint x: 369, startPoint y: 214, endPoint x: 364, endPoint y: 174, distance: 40.5
click at [364, 174] on div "37133T Loading..." at bounding box center [306, 106] width 613 height 157
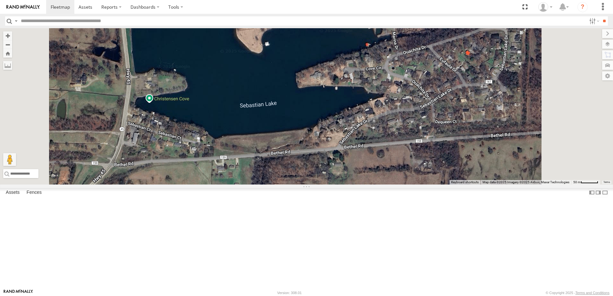
drag, startPoint x: 369, startPoint y: 227, endPoint x: 360, endPoint y: 193, distance: 35.0
click at [360, 185] on div "37133T Loading..." at bounding box center [306, 106] width 613 height 157
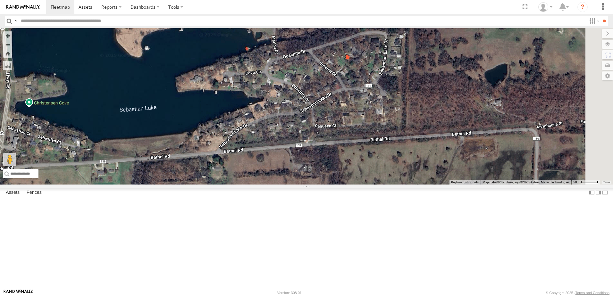
drag, startPoint x: 426, startPoint y: 227, endPoint x: 317, endPoint y: 217, distance: 109.2
click at [307, 185] on div "37133T Loading..." at bounding box center [306, 106] width 613 height 157
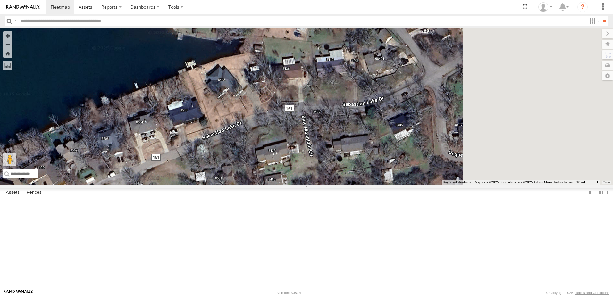
drag, startPoint x: 343, startPoint y: 166, endPoint x: 224, endPoint y: 210, distance: 126.6
click at [217, 185] on div "37133T Loading..." at bounding box center [306, 106] width 613 height 157
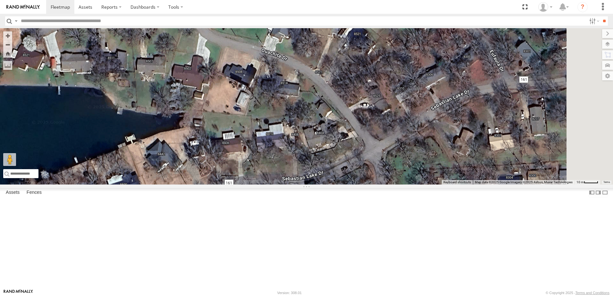
drag, startPoint x: 337, startPoint y: 152, endPoint x: 293, endPoint y: 224, distance: 84.0
click at [293, 185] on div "37133T Loading..." at bounding box center [306, 106] width 613 height 157
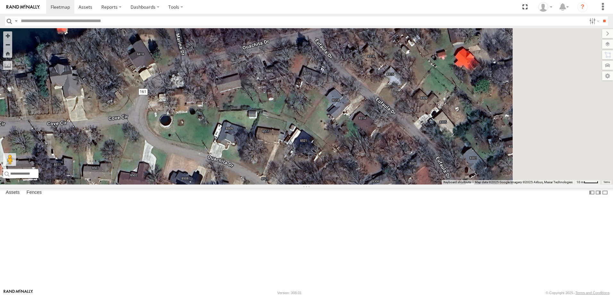
drag, startPoint x: 355, startPoint y: 159, endPoint x: 271, endPoint y: 265, distance: 135.1
click at [271, 185] on div "37133T Loading..." at bounding box center [306, 106] width 613 height 157
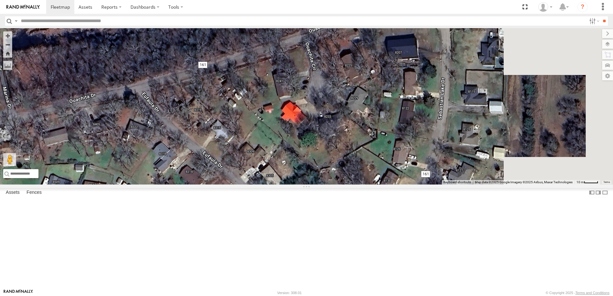
drag, startPoint x: 368, startPoint y: 152, endPoint x: 222, endPoint y: 202, distance: 155.1
click at [222, 185] on div "37133T Loading..." at bounding box center [306, 106] width 613 height 157
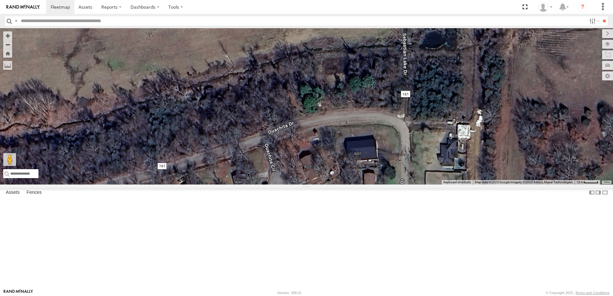
drag, startPoint x: 347, startPoint y: 157, endPoint x: 311, endPoint y: 270, distance: 118.6
click at [310, 185] on div "37133T Loading..." at bounding box center [306, 106] width 613 height 157
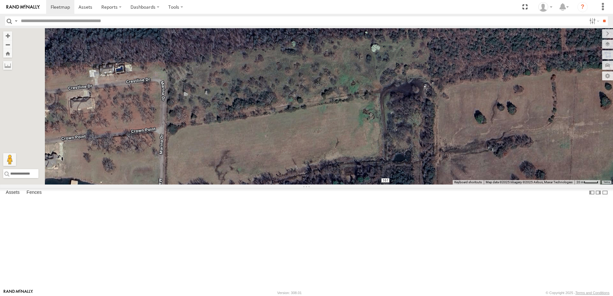
drag, startPoint x: 333, startPoint y: 160, endPoint x: 390, endPoint y: 205, distance: 71.7
click at [390, 185] on div "37133T Loading..." at bounding box center [306, 106] width 613 height 157
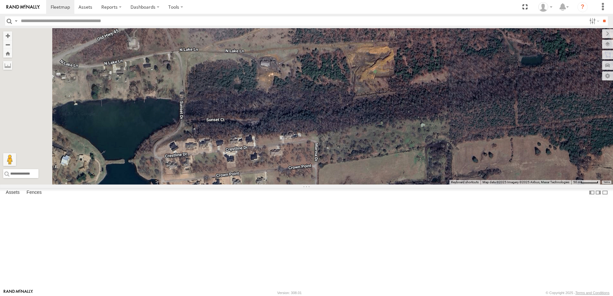
drag, startPoint x: 342, startPoint y: 155, endPoint x: 442, endPoint y: 177, distance: 102.6
click at [442, 177] on div "37133T Loading..." at bounding box center [306, 106] width 613 height 157
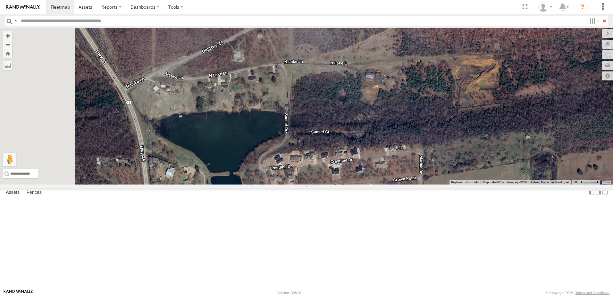
drag, startPoint x: 326, startPoint y: 158, endPoint x: 456, endPoint y: 178, distance: 131.2
click at [456, 178] on div "37133T Loading..." at bounding box center [306, 106] width 613 height 157
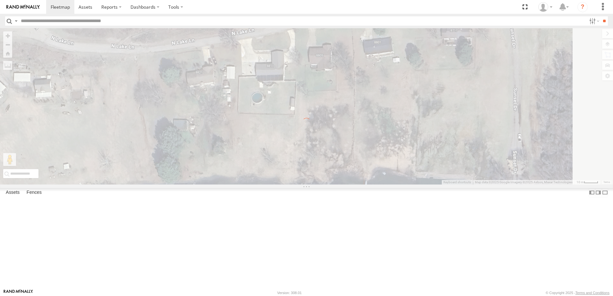
drag, startPoint x: 399, startPoint y: 179, endPoint x: 352, endPoint y: 173, distance: 47.5
click at [352, 173] on div "To navigate the map with touch gestures double-tap and hold your finger on the …" at bounding box center [306, 106] width 613 height 157
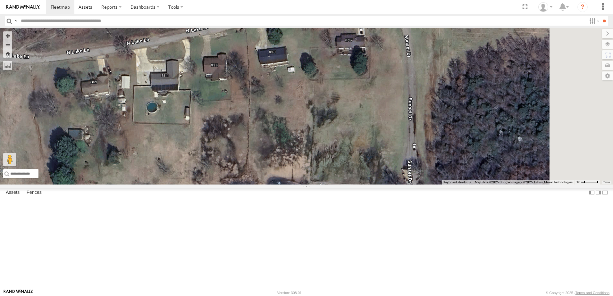
drag, startPoint x: 358, startPoint y: 160, endPoint x: 251, endPoint y: 169, distance: 107.2
click at [251, 169] on div "Loading..." at bounding box center [306, 106] width 613 height 157
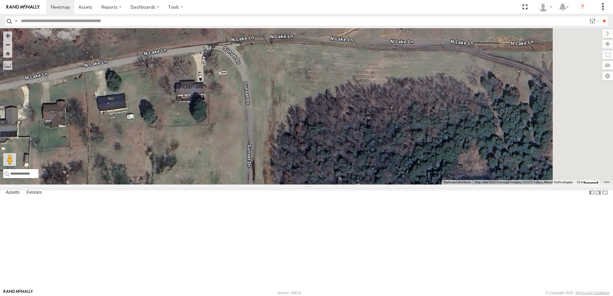
drag, startPoint x: 453, startPoint y: 148, endPoint x: 293, endPoint y: 195, distance: 167.1
click at [293, 185] on div "Loading..." at bounding box center [306, 106] width 613 height 157
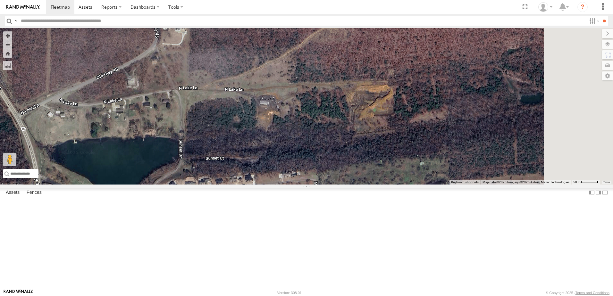
drag, startPoint x: 361, startPoint y: 182, endPoint x: 326, endPoint y: 175, distance: 35.0
click at [326, 176] on div "Loading..." at bounding box center [306, 106] width 613 height 157
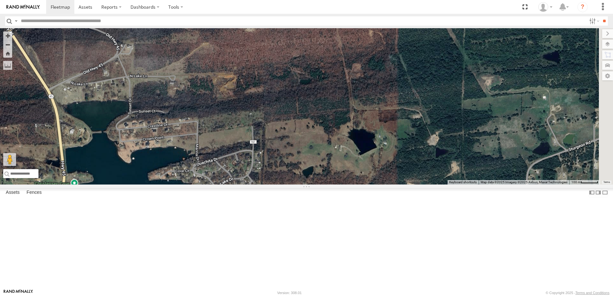
drag, startPoint x: 434, startPoint y: 132, endPoint x: 336, endPoint y: 94, distance: 104.9
click at [336, 96] on div "Loading..." at bounding box center [306, 106] width 613 height 157
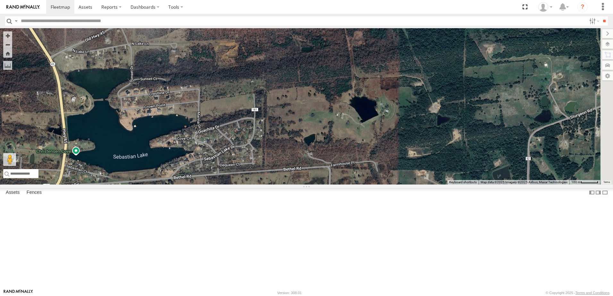
drag, startPoint x: 366, startPoint y: 188, endPoint x: 378, endPoint y: 131, distance: 57.8
click at [378, 134] on div "Loading..." at bounding box center [306, 106] width 613 height 157
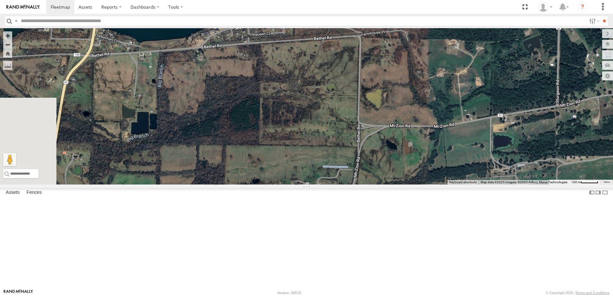
drag, startPoint x: 348, startPoint y: 170, endPoint x: 395, endPoint y: 135, distance: 58.6
click at [389, 138] on div "Loading..." at bounding box center [306, 106] width 613 height 157
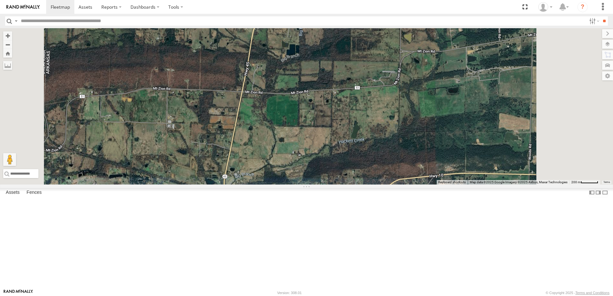
drag, startPoint x: 356, startPoint y: 202, endPoint x: 375, endPoint y: 131, distance: 73.8
click at [375, 136] on div "Loading..." at bounding box center [306, 106] width 613 height 157
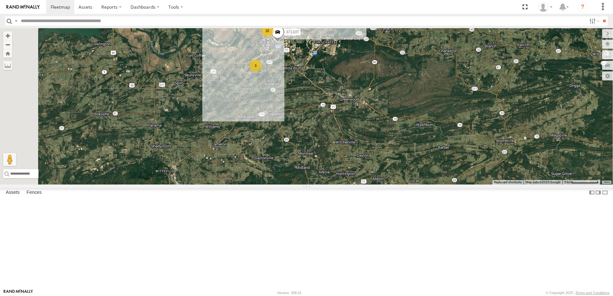
click at [0, 0] on span "Roadmap" at bounding box center [0, 0] width 0 height 0
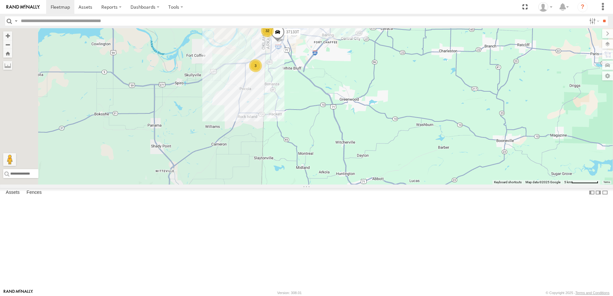
click at [602, 35] on label at bounding box center [607, 33] width 11 height 9
